Goal: Task Accomplishment & Management: Use online tool/utility

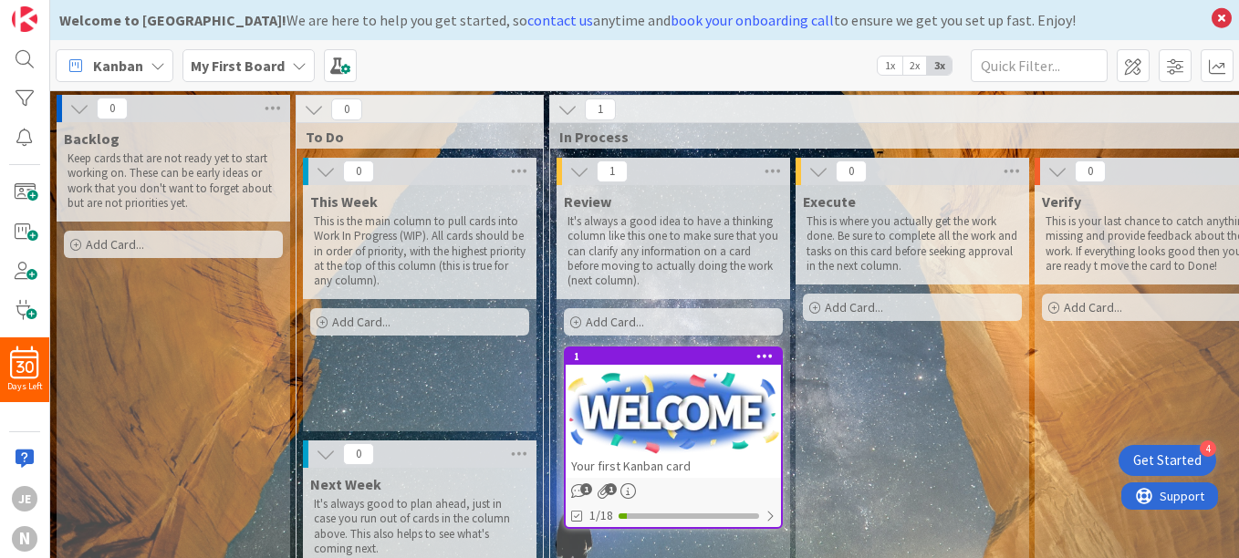
click at [333, 171] on icon at bounding box center [326, 171] width 20 height 20
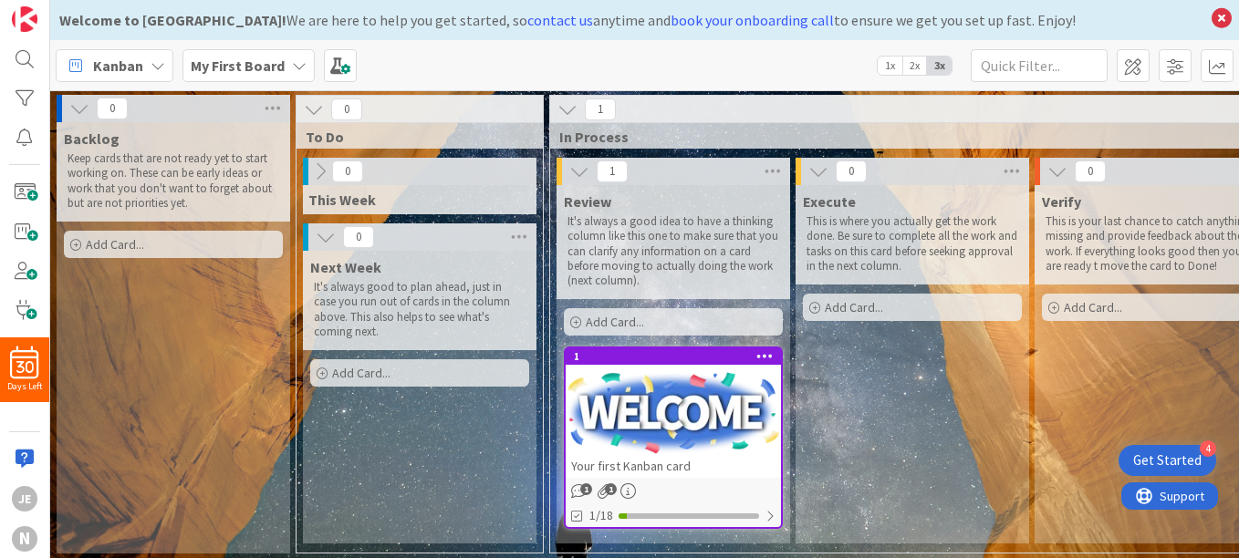
click at [318, 172] on icon at bounding box center [320, 171] width 20 height 20
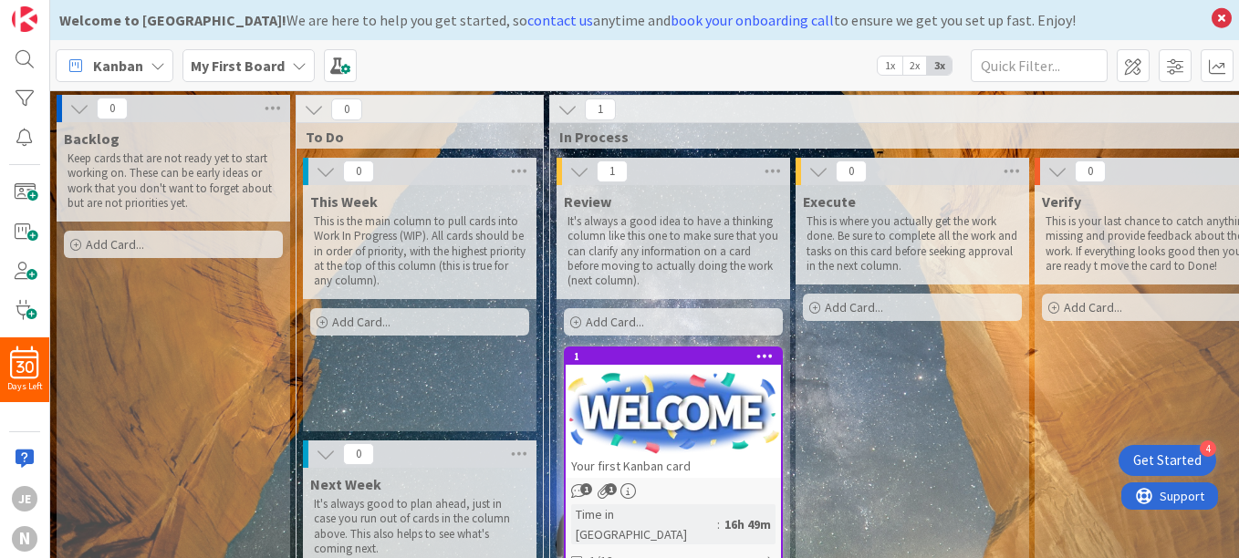
click at [837, 311] on span "Add Card..." at bounding box center [854, 307] width 58 height 16
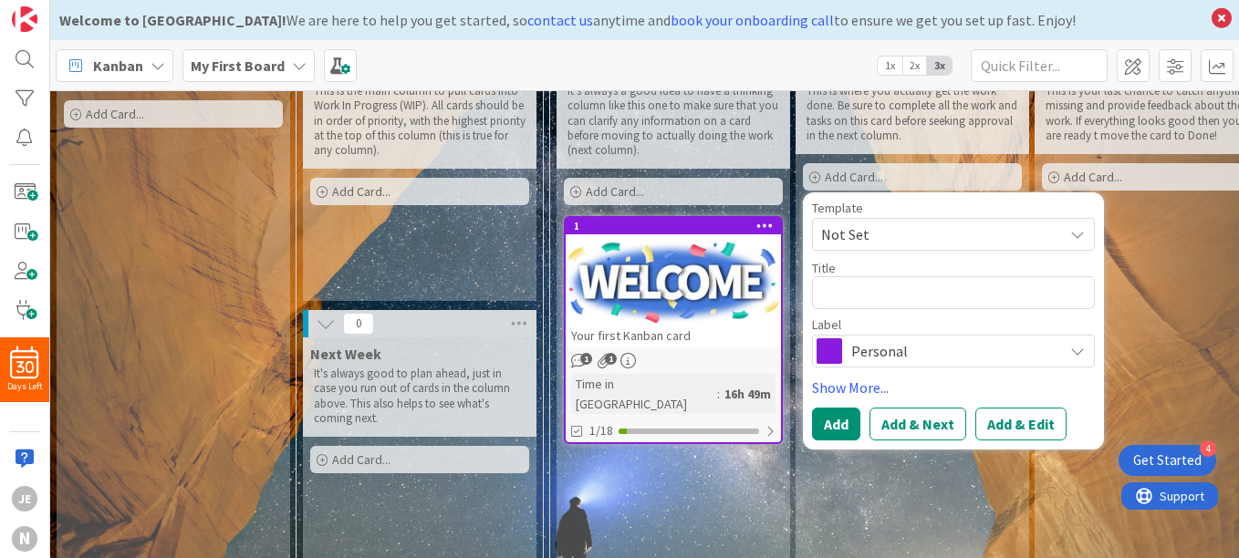
scroll to position [98, 0]
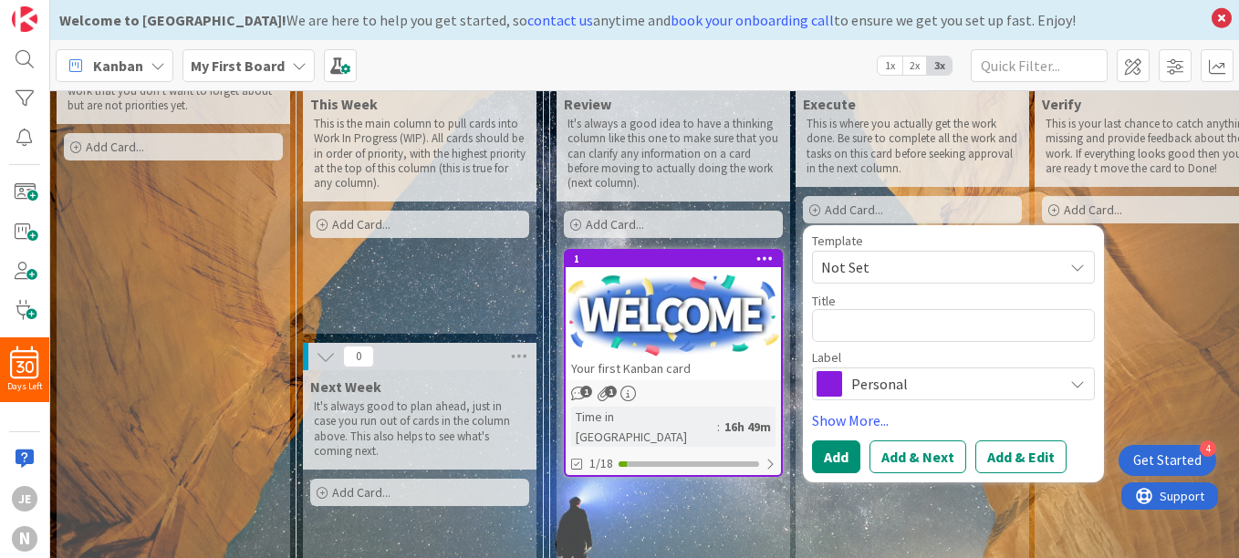
click at [982, 265] on span "Not Set" at bounding box center [935, 267] width 228 height 24
click at [856, 418] on link "Show More..." at bounding box center [953, 421] width 283 height 22
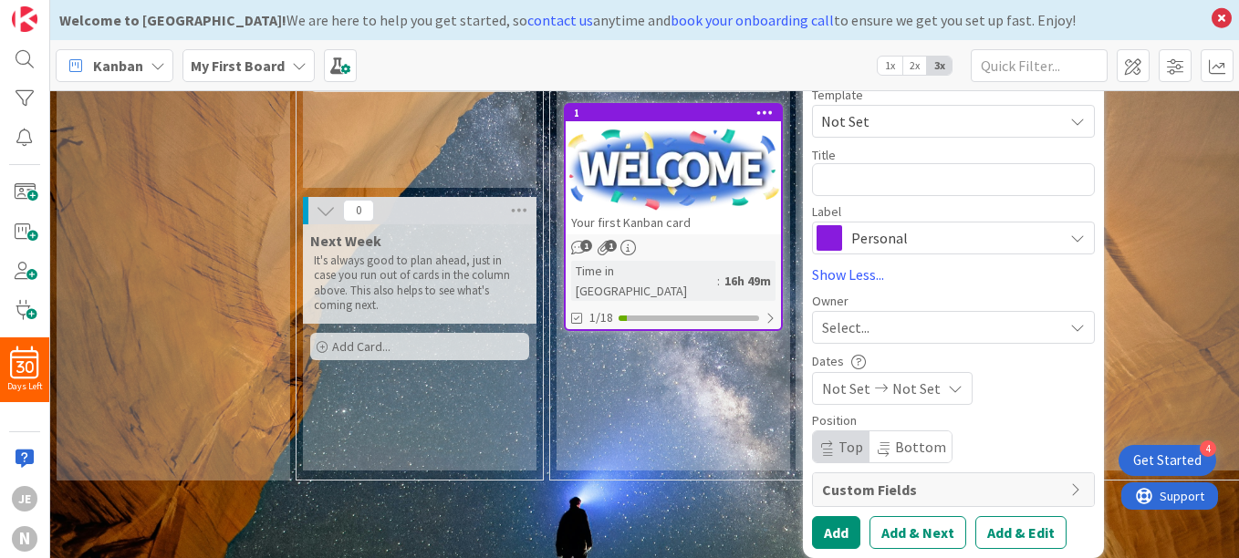
scroll to position [257, 0]
click at [906, 378] on span "Not Set" at bounding box center [916, 389] width 48 height 22
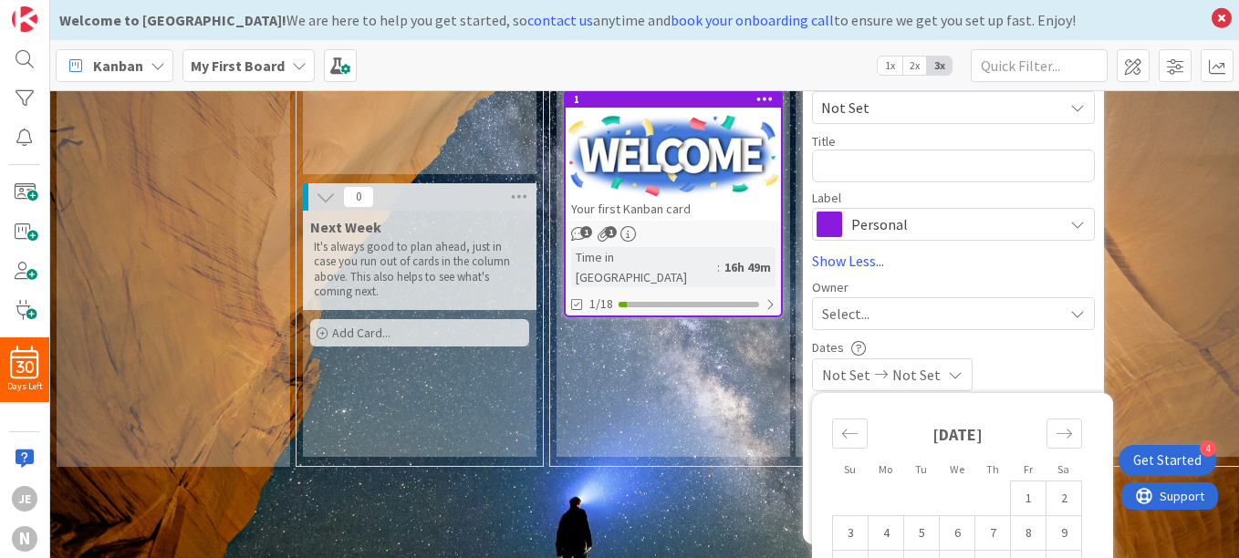
click at [907, 368] on span "Not Set" at bounding box center [916, 375] width 48 height 22
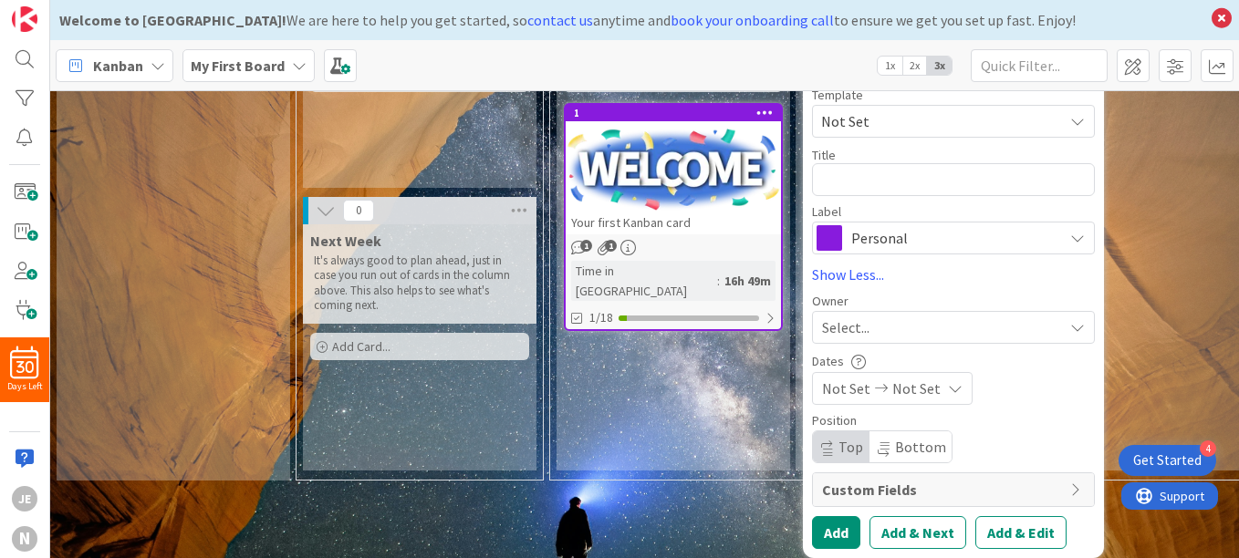
click at [1032, 479] on span "Custom Fields" at bounding box center [941, 490] width 239 height 22
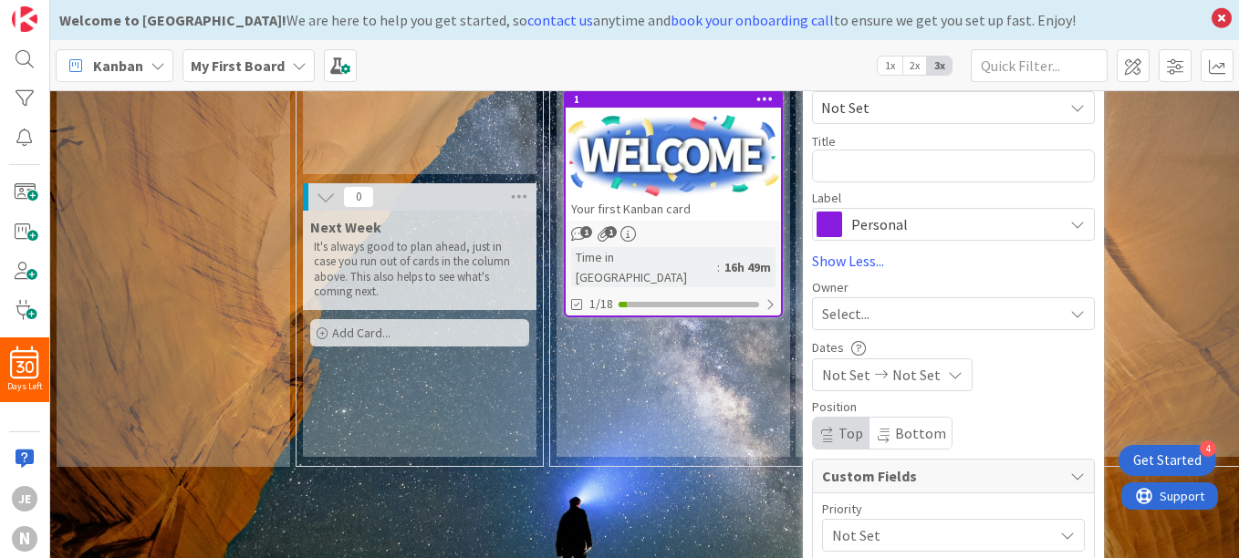
scroll to position [384, 0]
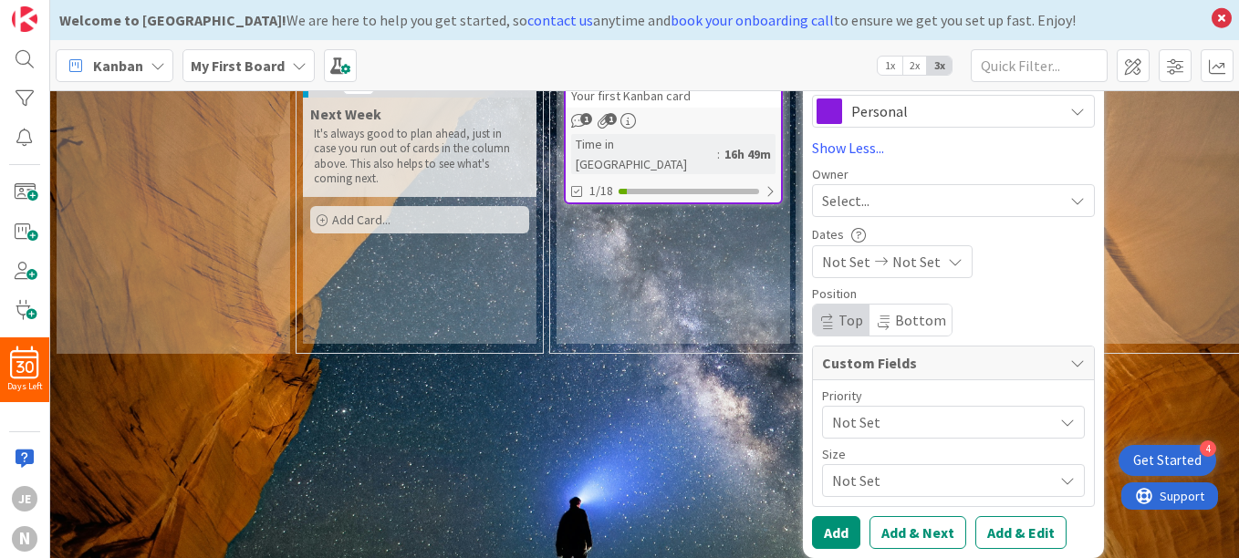
click at [903, 414] on span "Not Set" at bounding box center [938, 423] width 212 height 26
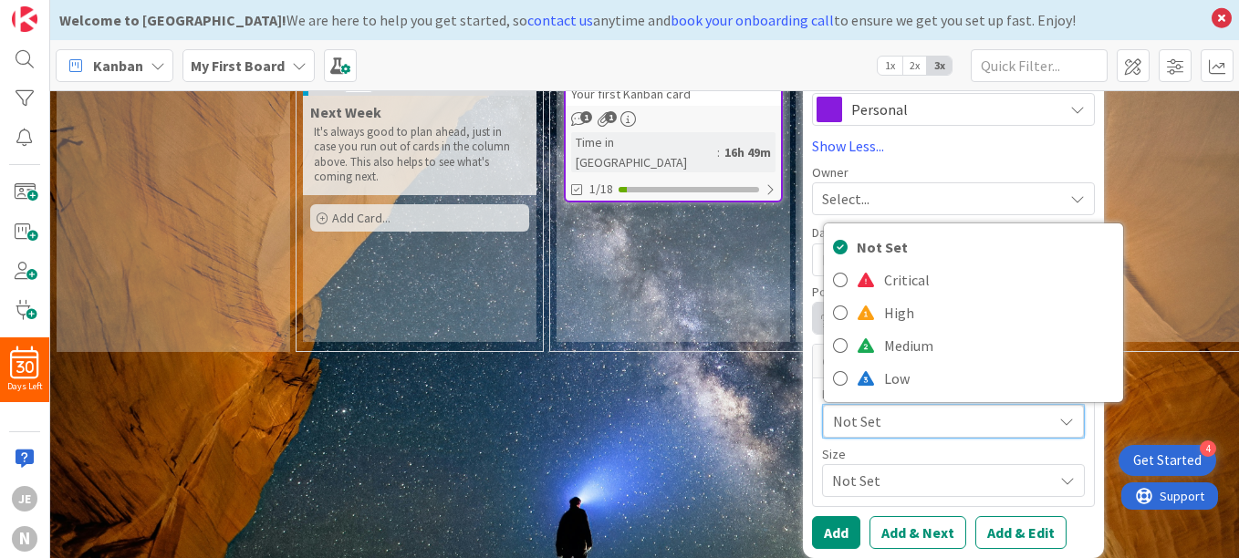
click at [732, 515] on div "0 Backlog Keep cards that are not ready yet to start working on. These can be e…" at bounding box center [644, 324] width 1189 height 468
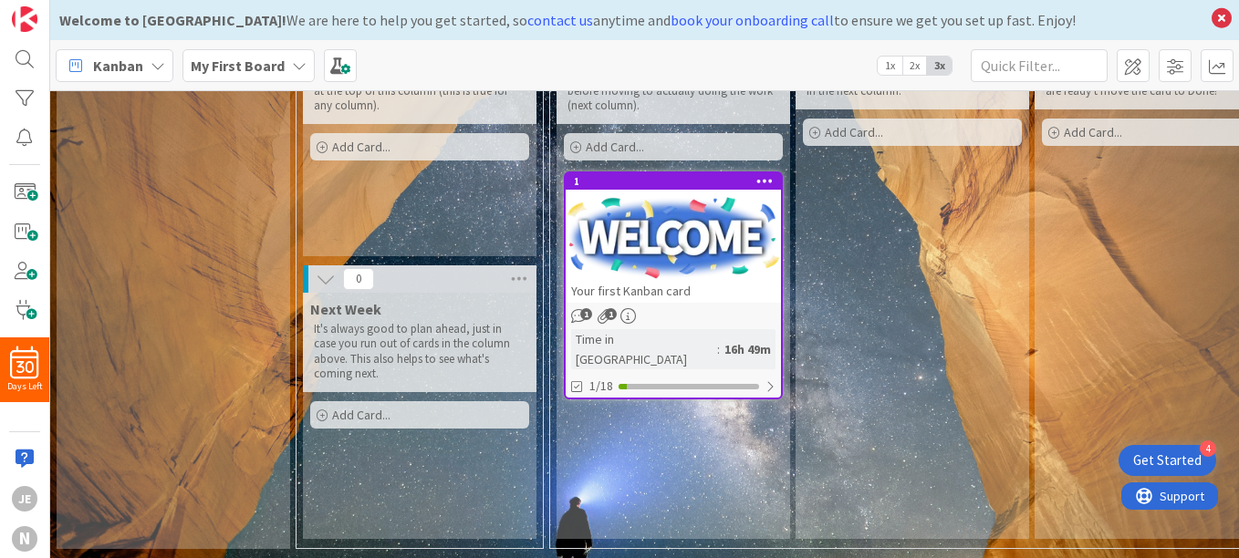
scroll to position [189, 0]
click at [840, 124] on span "Add Card..." at bounding box center [854, 132] width 58 height 16
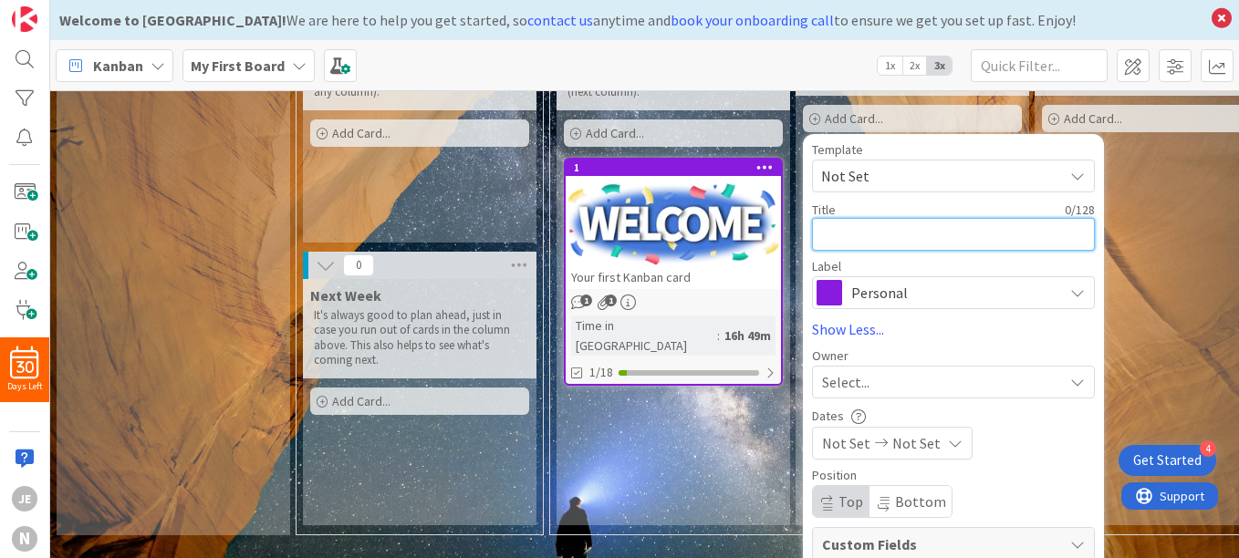
scroll to position [106, 0]
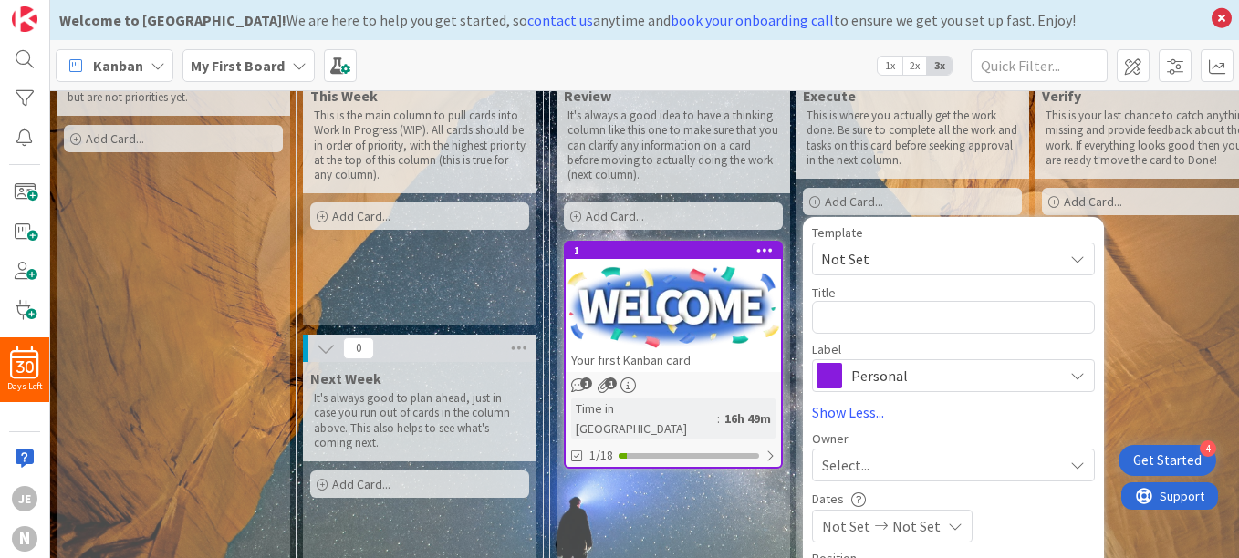
click at [998, 373] on span "Personal" at bounding box center [952, 376] width 203 height 26
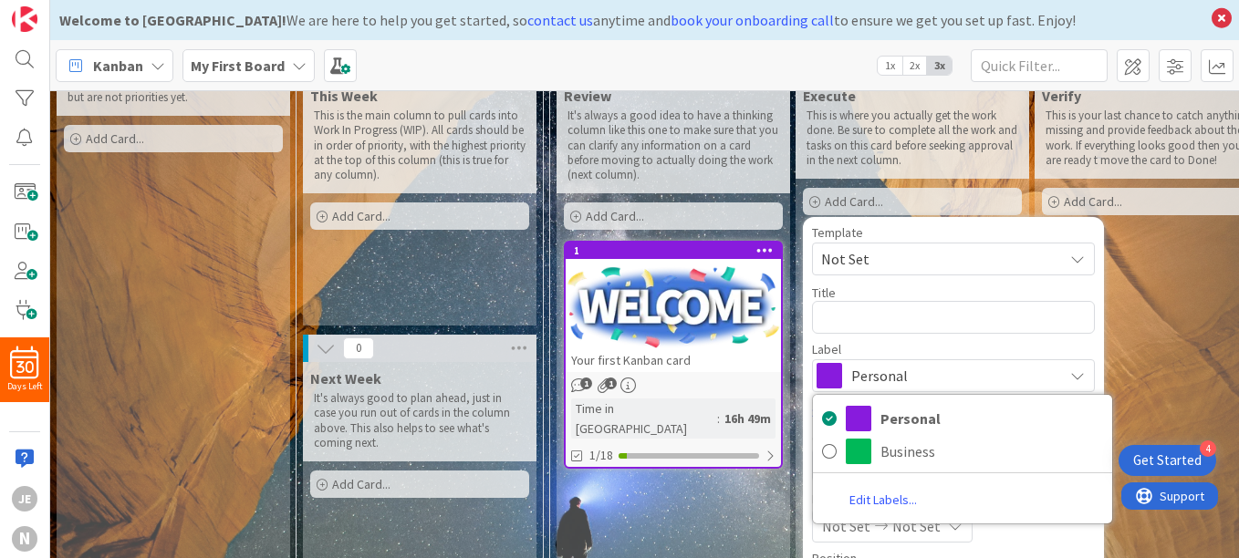
click at [998, 373] on span "Personal" at bounding box center [952, 376] width 203 height 26
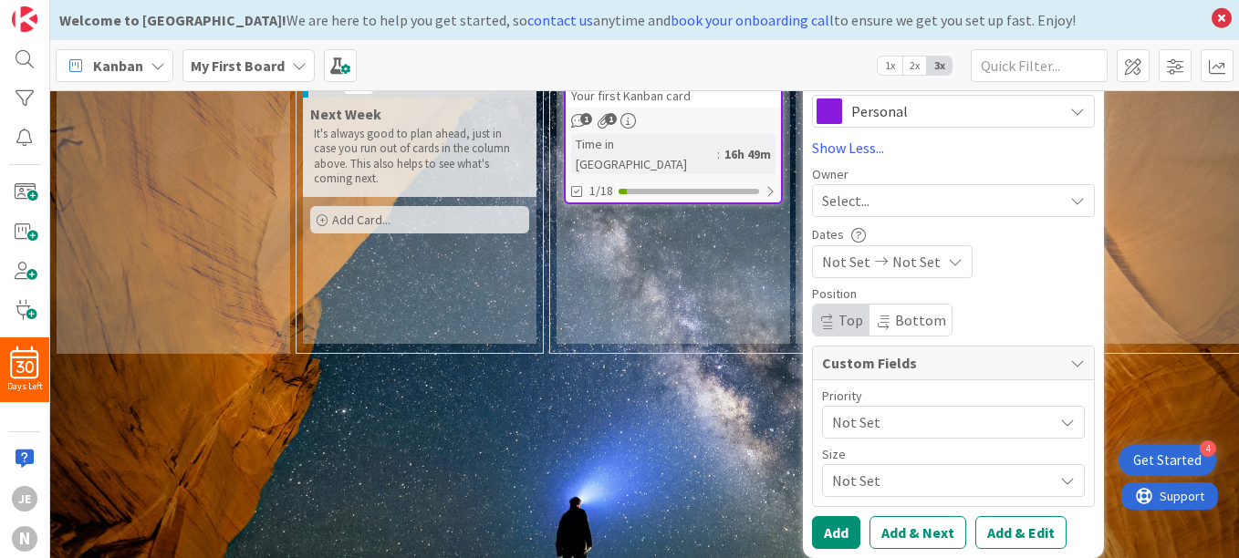
scroll to position [384, 0]
click at [1040, 435] on span "Not Set" at bounding box center [938, 423] width 212 height 26
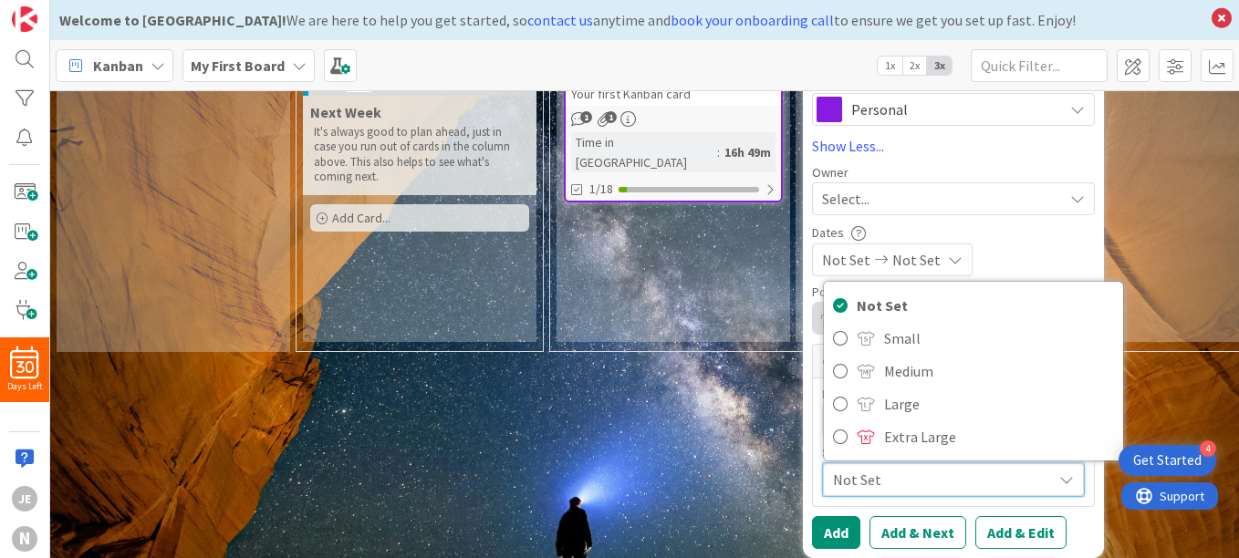
click at [1041, 467] on span "Not Set" at bounding box center [938, 480] width 210 height 26
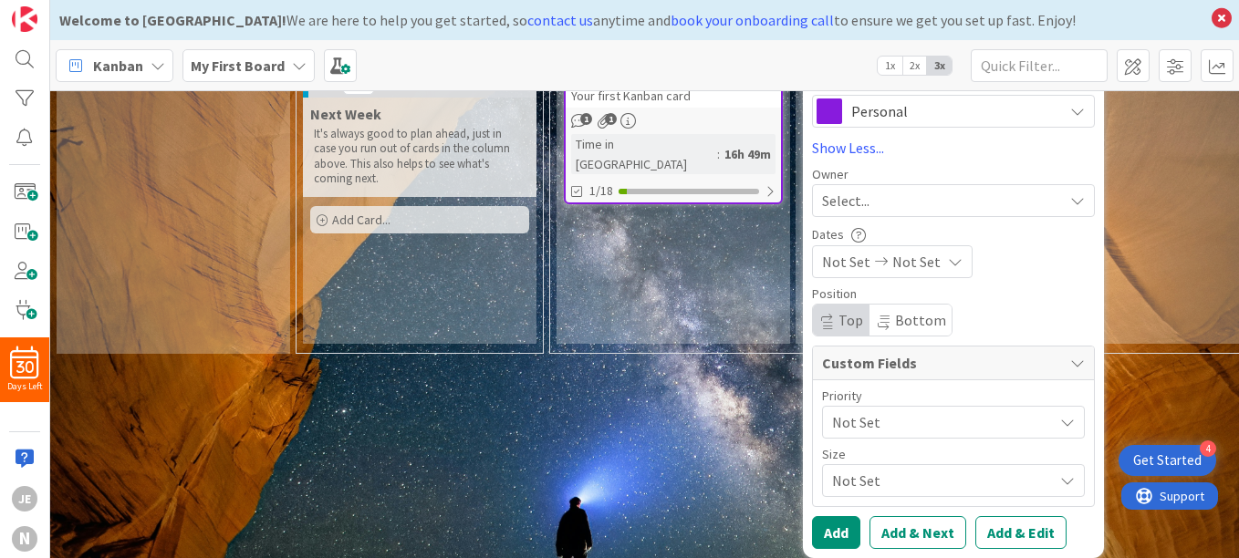
click at [936, 410] on span "Not Set" at bounding box center [938, 423] width 212 height 26
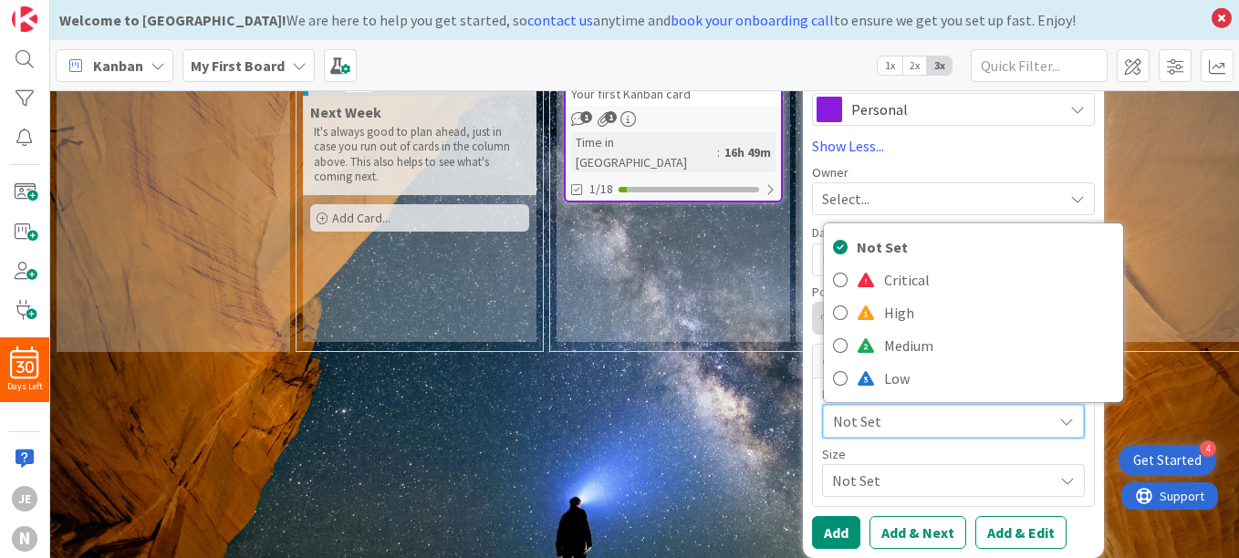
click at [719, 422] on div "0 Backlog Keep cards that are not ready yet to start working on. These can be e…" at bounding box center [644, 324] width 1189 height 468
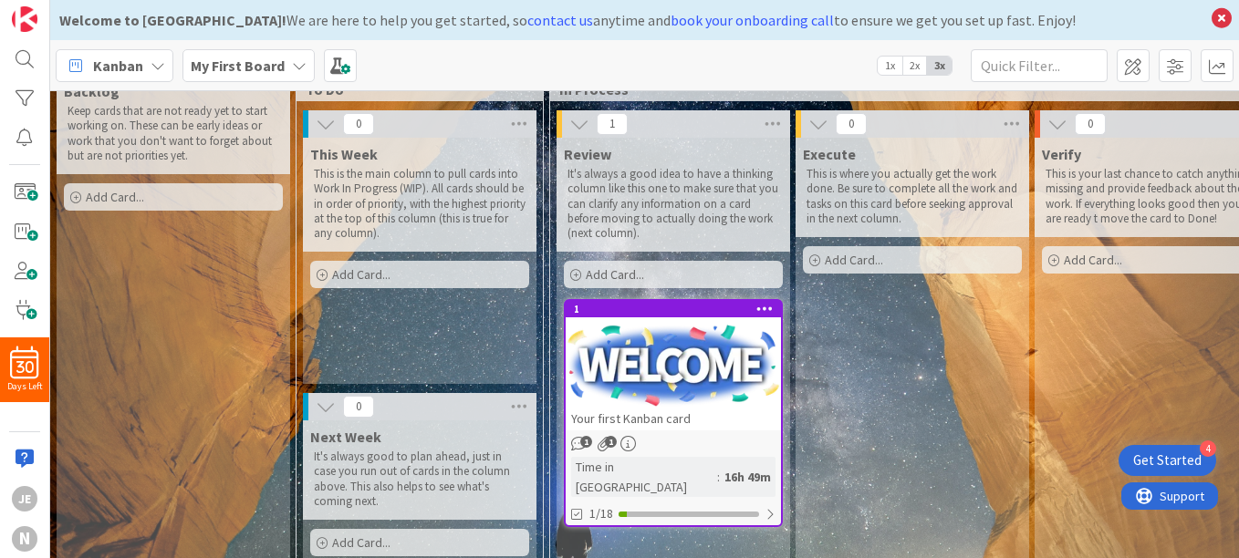
scroll to position [0, 0]
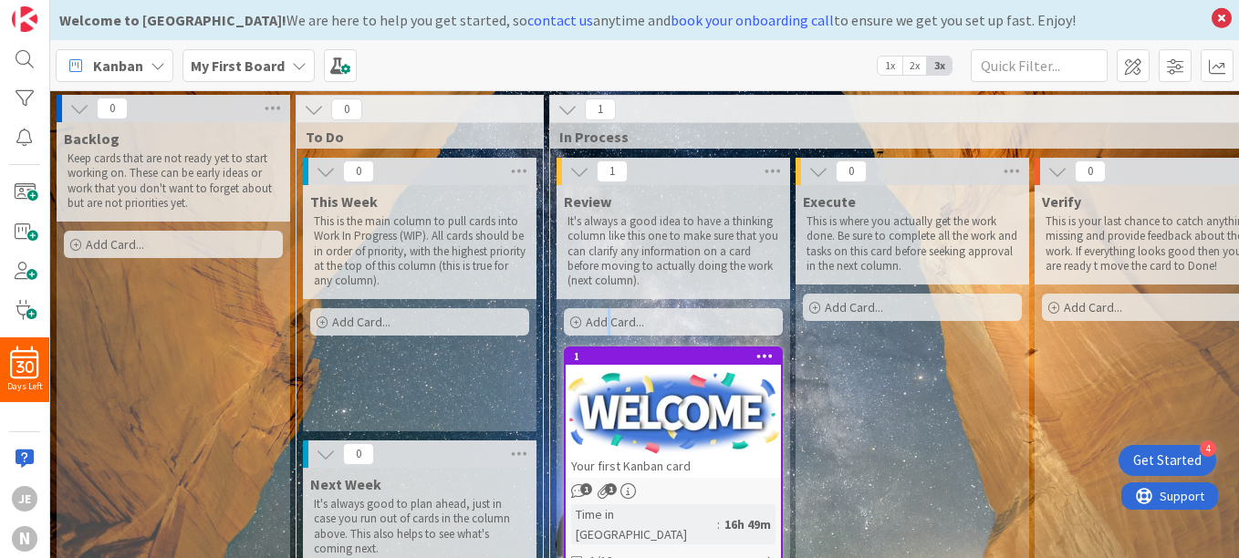
click at [608, 327] on span "Add Card..." at bounding box center [615, 322] width 58 height 16
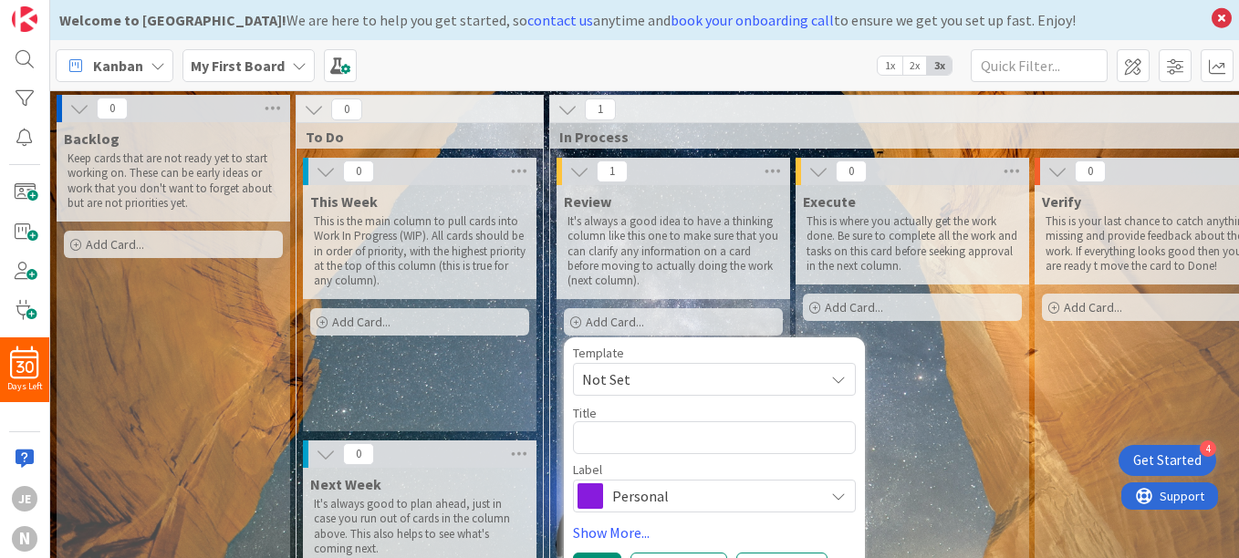
click at [679, 380] on span "Not Set" at bounding box center [696, 380] width 228 height 24
click at [679, 379] on span "Not Set" at bounding box center [696, 380] width 228 height 24
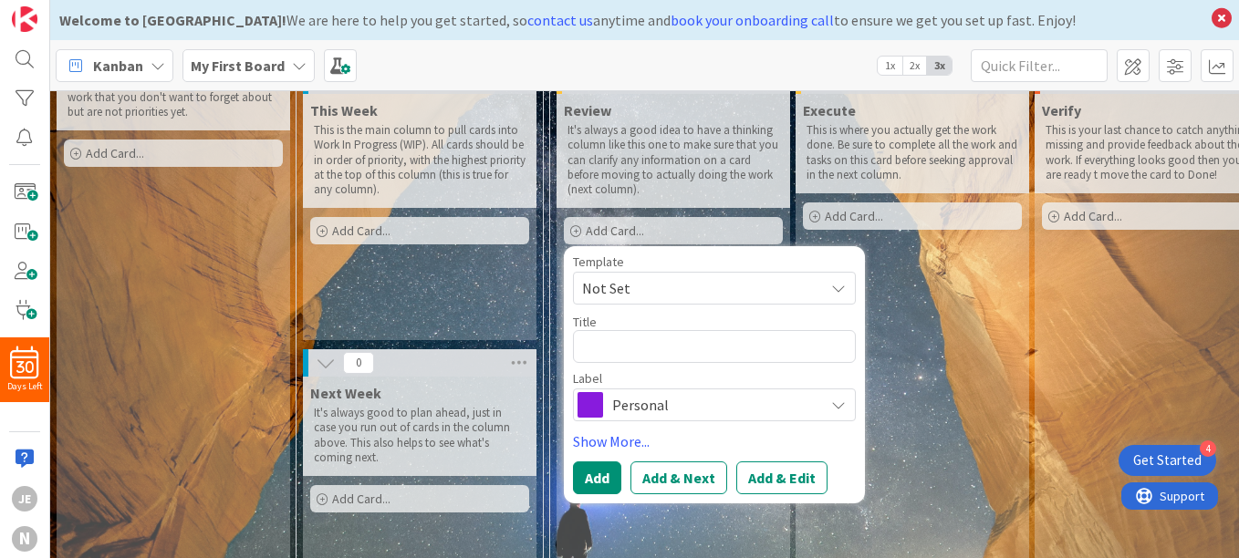
click at [934, 324] on div "Execute This is where you actually get the work done. Be sure to complete all t…" at bounding box center [912, 358] width 234 height 529
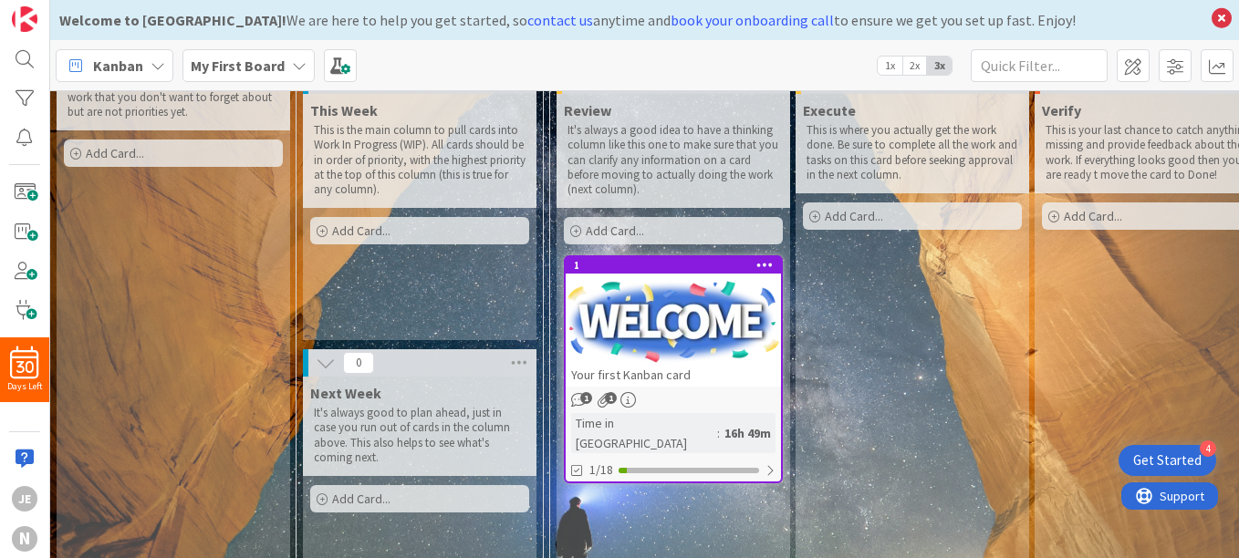
click at [826, 216] on span "Add Card..." at bounding box center [854, 216] width 58 height 16
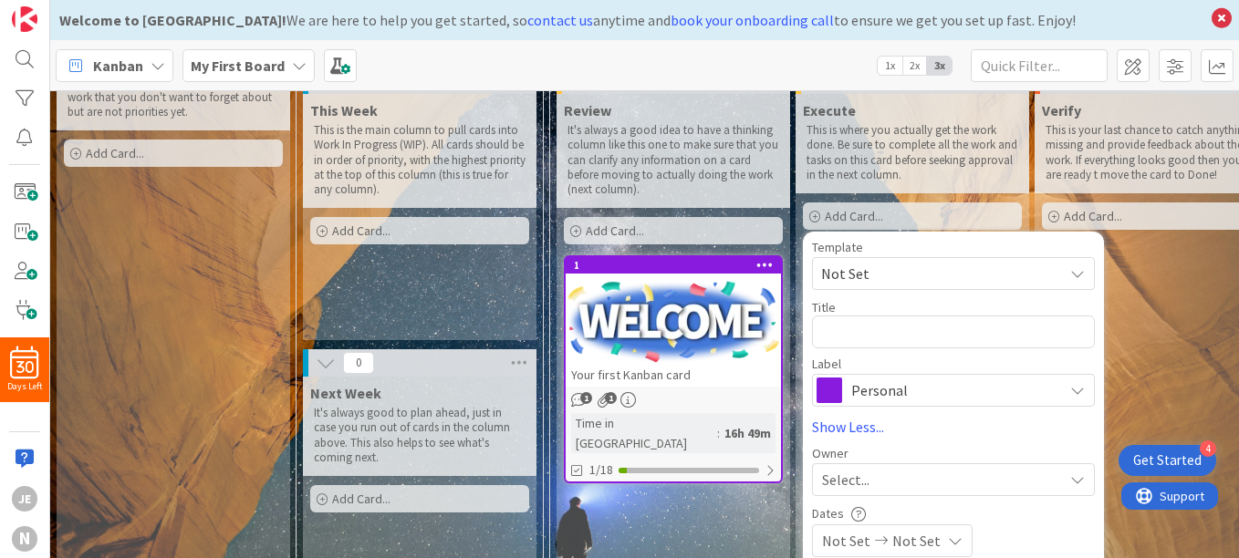
click at [1176, 327] on div "Verify This is your last chance to catch anything missing and provide feedback …" at bounding box center [1151, 358] width 234 height 529
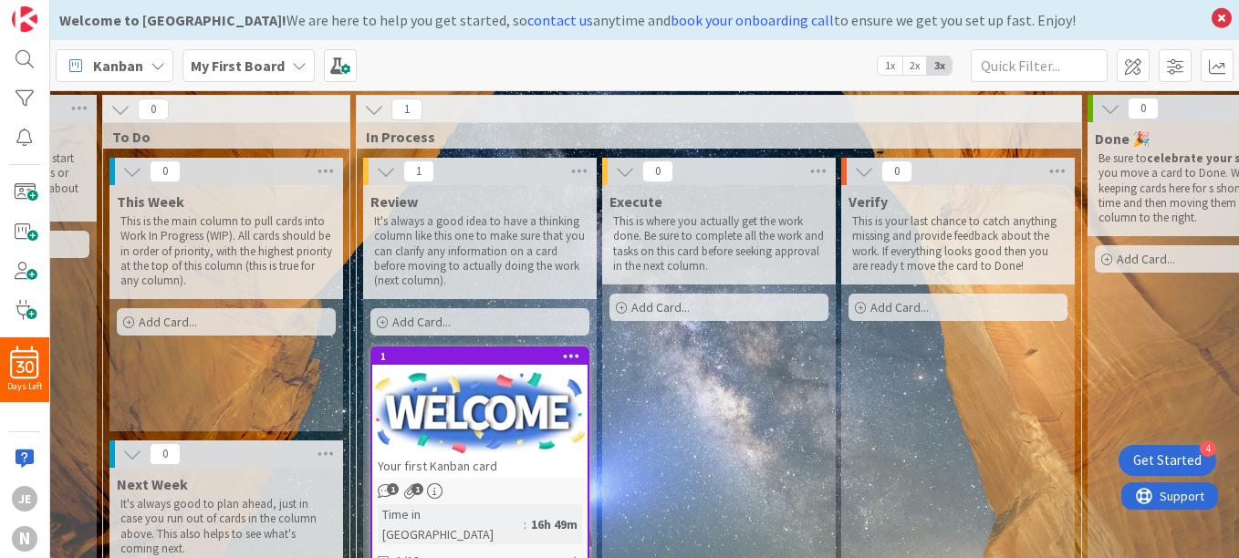
scroll to position [0, 184]
